Goal: Task Accomplishment & Management: Manage account settings

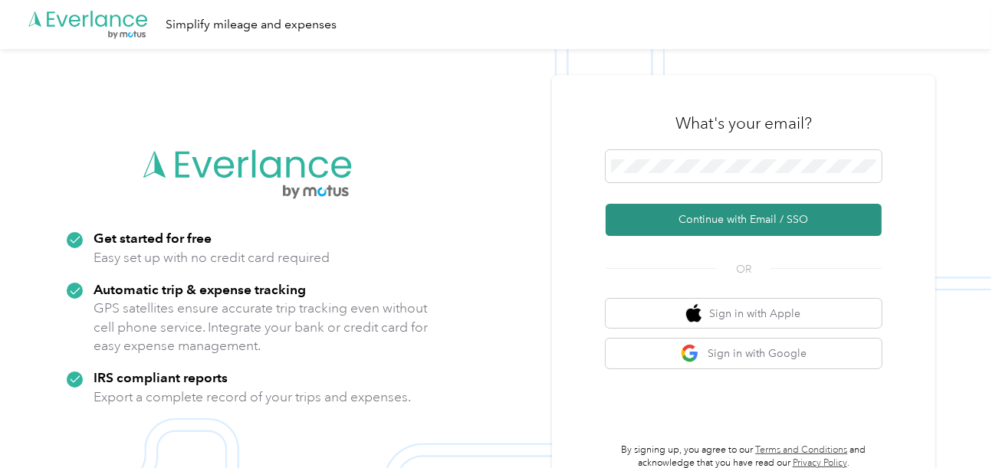
click at [673, 223] on button "Continue with Email / SSO" at bounding box center [743, 220] width 276 height 32
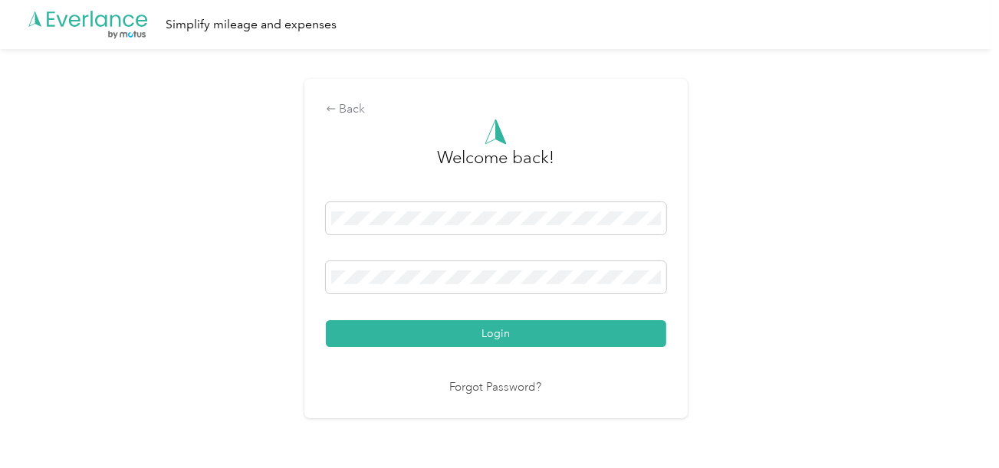
drag, startPoint x: 569, startPoint y: 328, endPoint x: 765, endPoint y: 270, distance: 204.7
click at [574, 326] on button "Login" at bounding box center [496, 333] width 340 height 27
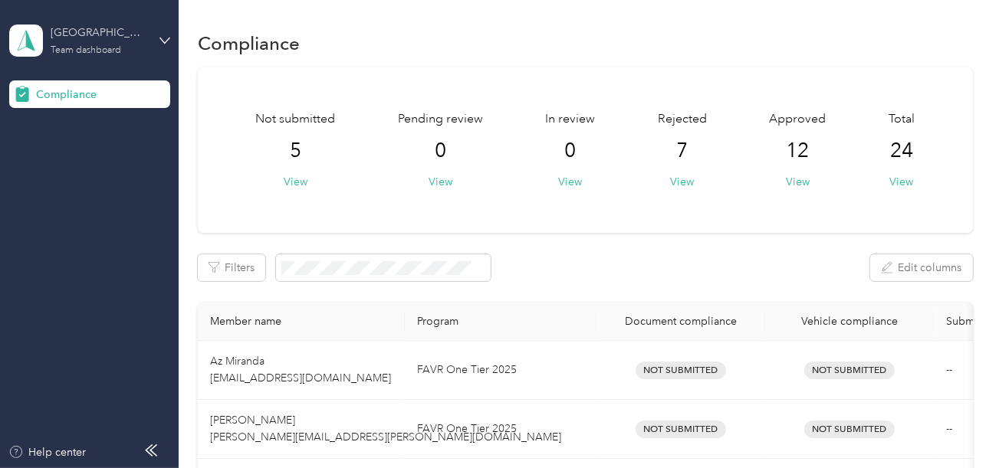
click at [117, 35] on div "[GEOGRAPHIC_DATA]" at bounding box center [99, 33] width 96 height 16
click at [64, 155] on div "Log out" at bounding box center [51, 157] width 59 height 16
